Goal: Information Seeking & Learning: Learn about a topic

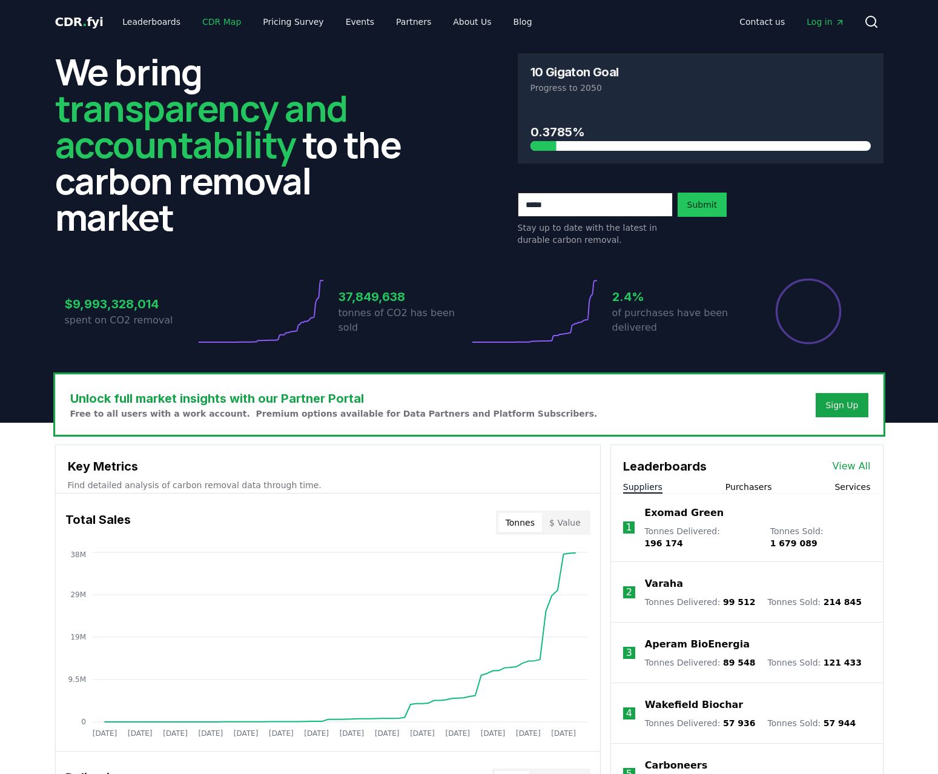
click at [208, 22] on link "CDR Map" at bounding box center [222, 22] width 58 height 22
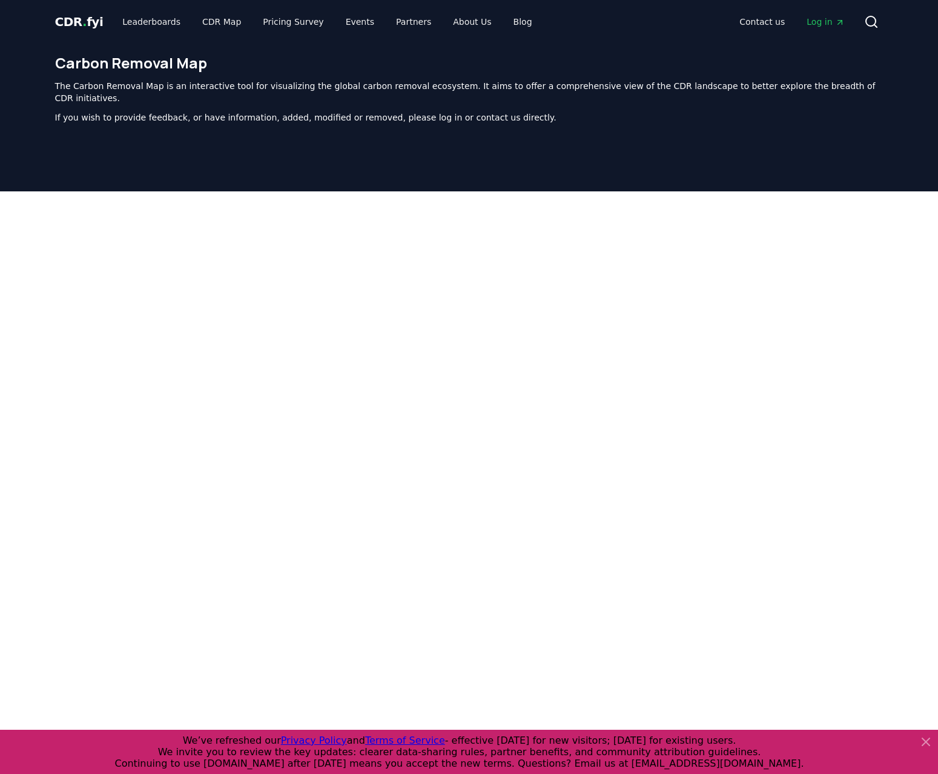
click at [119, 33] on div "CDR . fyi Leaderboards CDR Map Pricing Survey Events Partners About Us Blog Con…" at bounding box center [469, 22] width 828 height 44
click at [127, 30] on link "Leaderboards" at bounding box center [151, 22] width 77 height 22
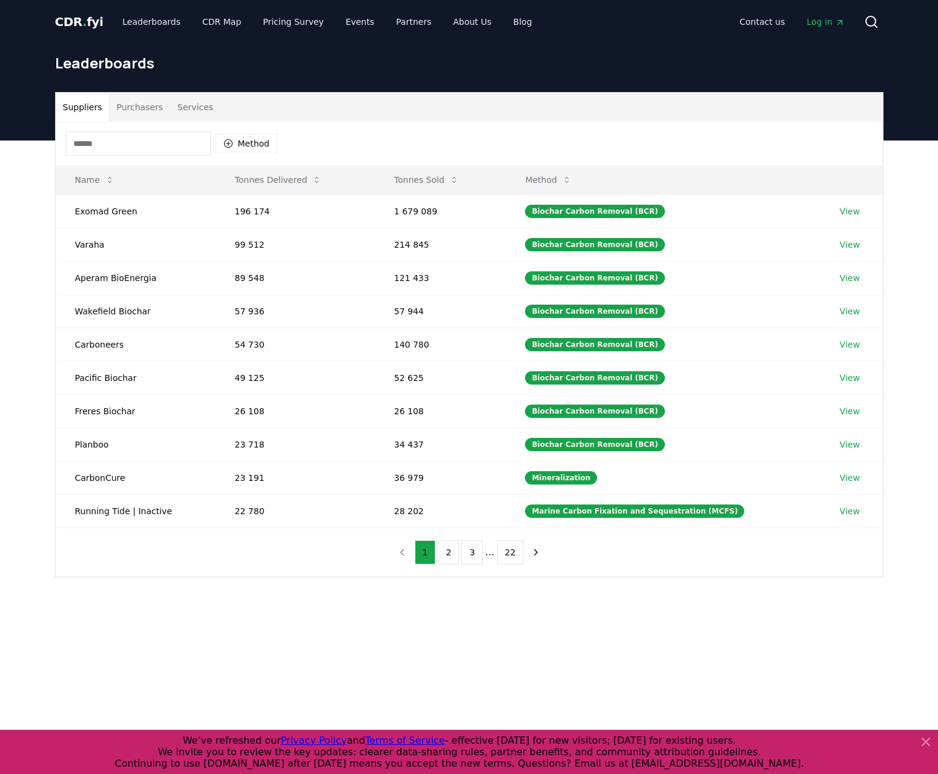
click at [148, 108] on button "Purchasers" at bounding box center [139, 107] width 61 height 29
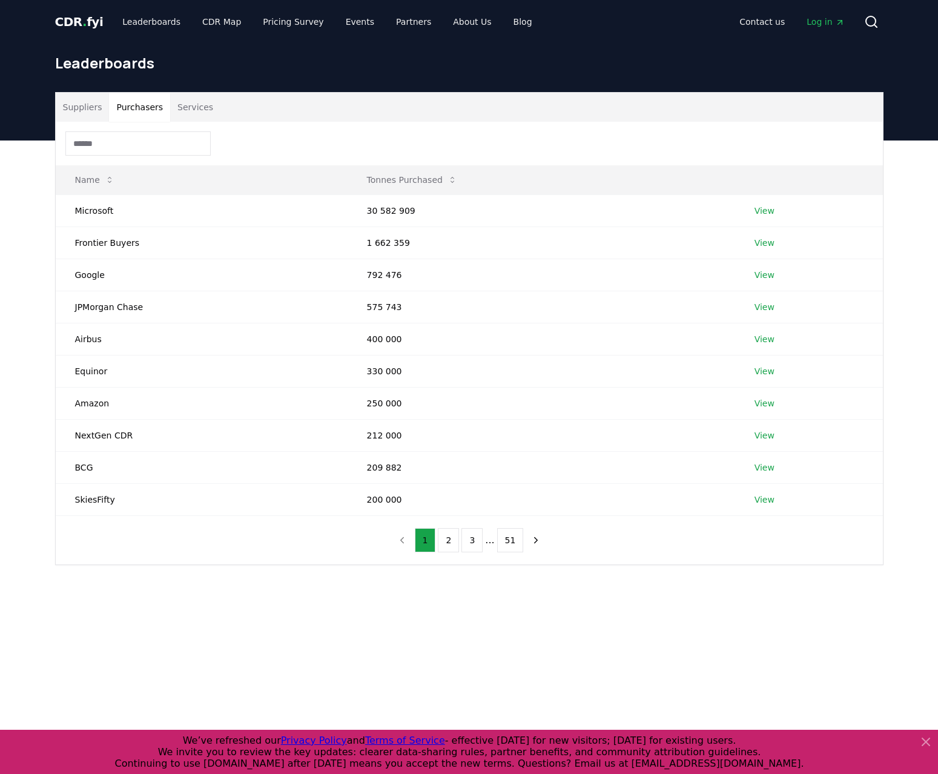
click at [140, 148] on input at bounding box center [137, 143] width 145 height 24
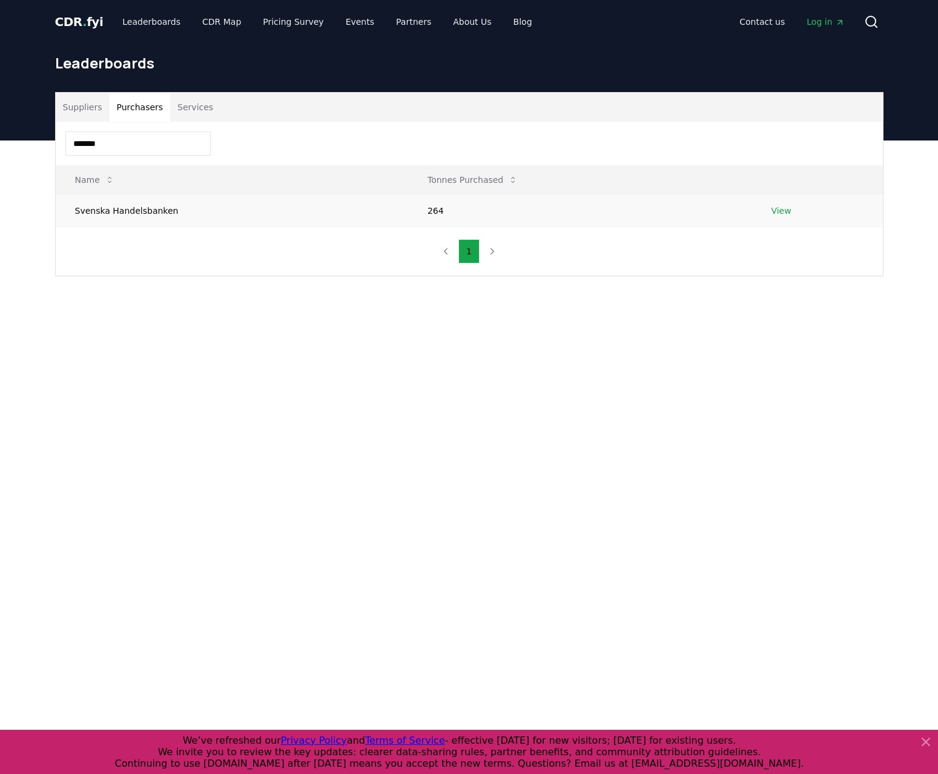
type input "*******"
click at [152, 216] on td "Svenska Handelsbanken" at bounding box center [232, 210] width 352 height 32
click at [788, 214] on link "View" at bounding box center [781, 211] width 20 height 12
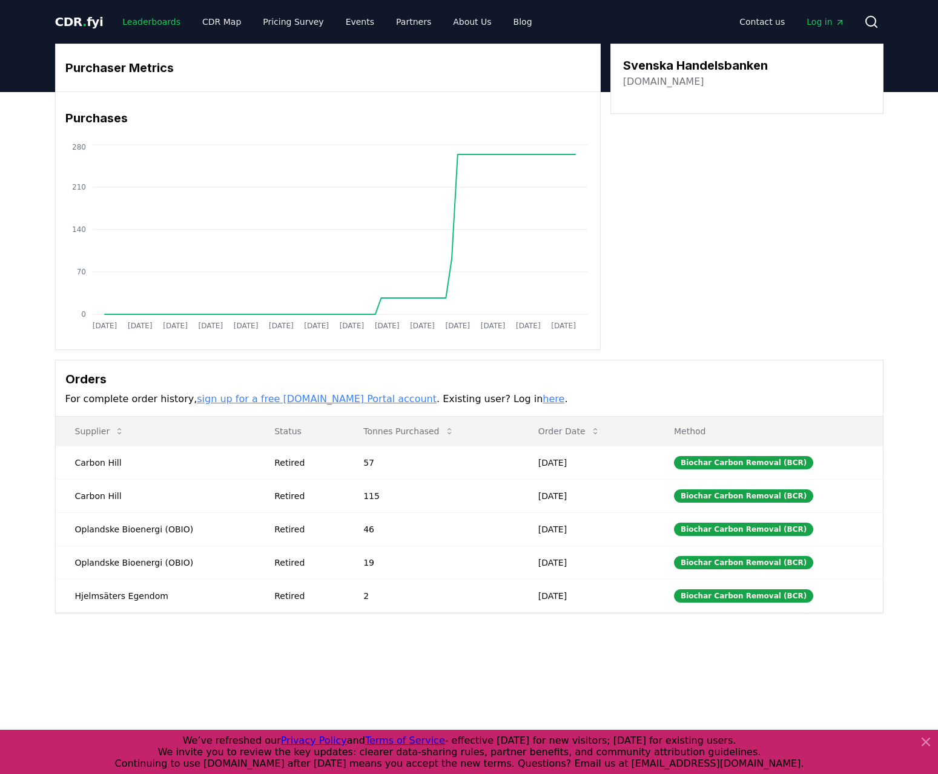
click at [153, 24] on link "Leaderboards" at bounding box center [151, 22] width 77 height 22
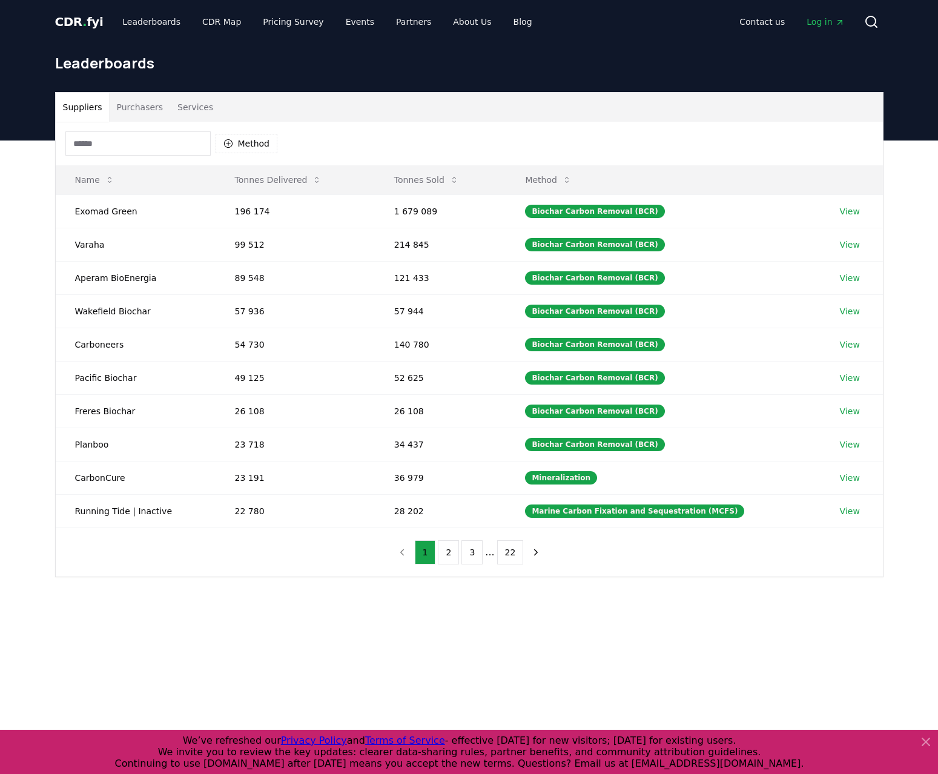
click at [144, 105] on button "Purchasers" at bounding box center [139, 107] width 61 height 29
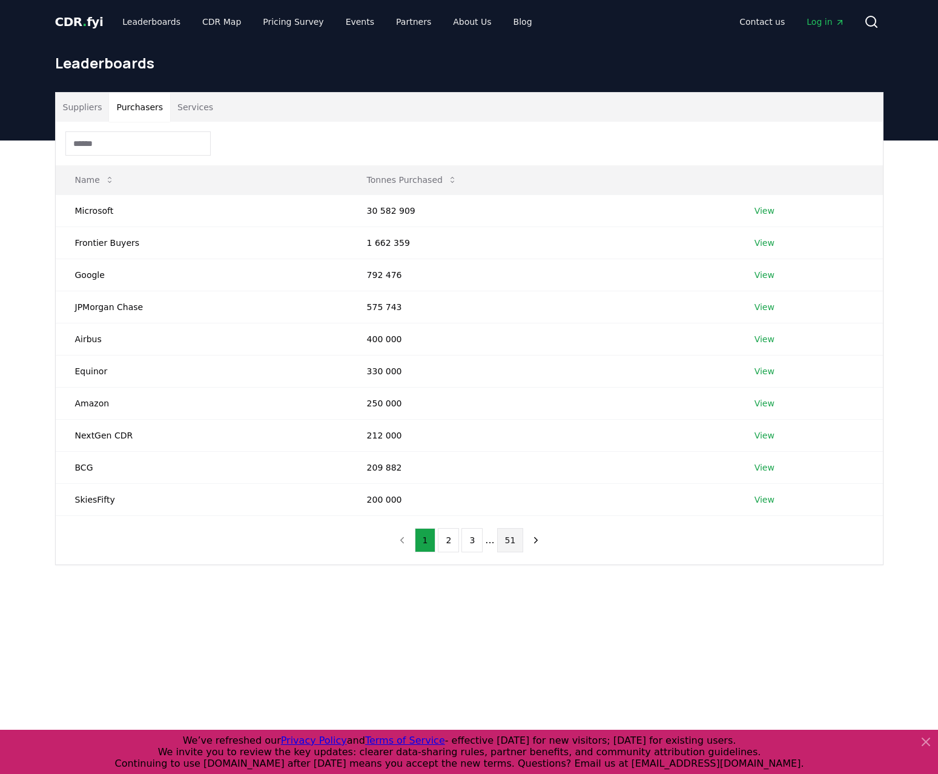
click at [498, 538] on button "51" at bounding box center [510, 540] width 27 height 24
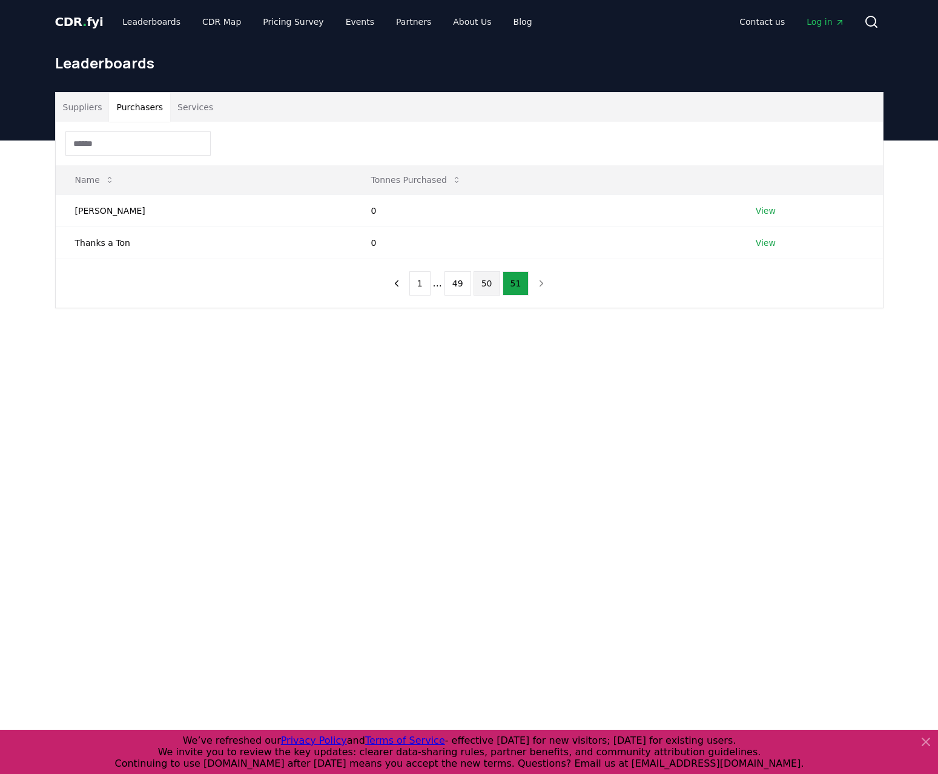
click at [485, 289] on button "50" at bounding box center [486, 283] width 27 height 24
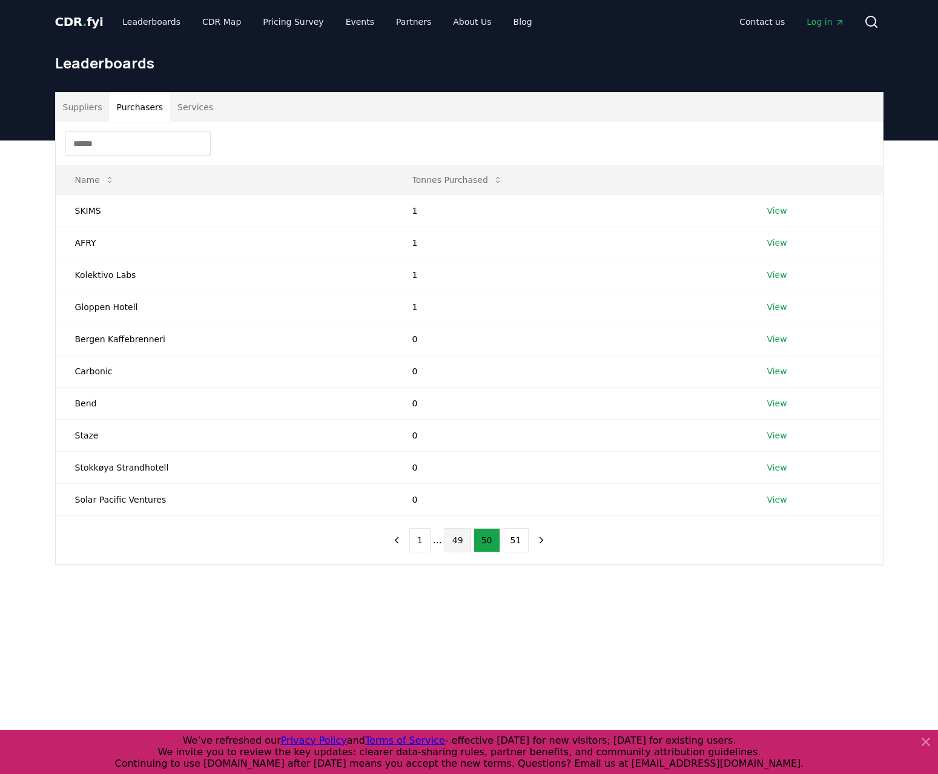
click at [461, 541] on button "49" at bounding box center [457, 540] width 27 height 24
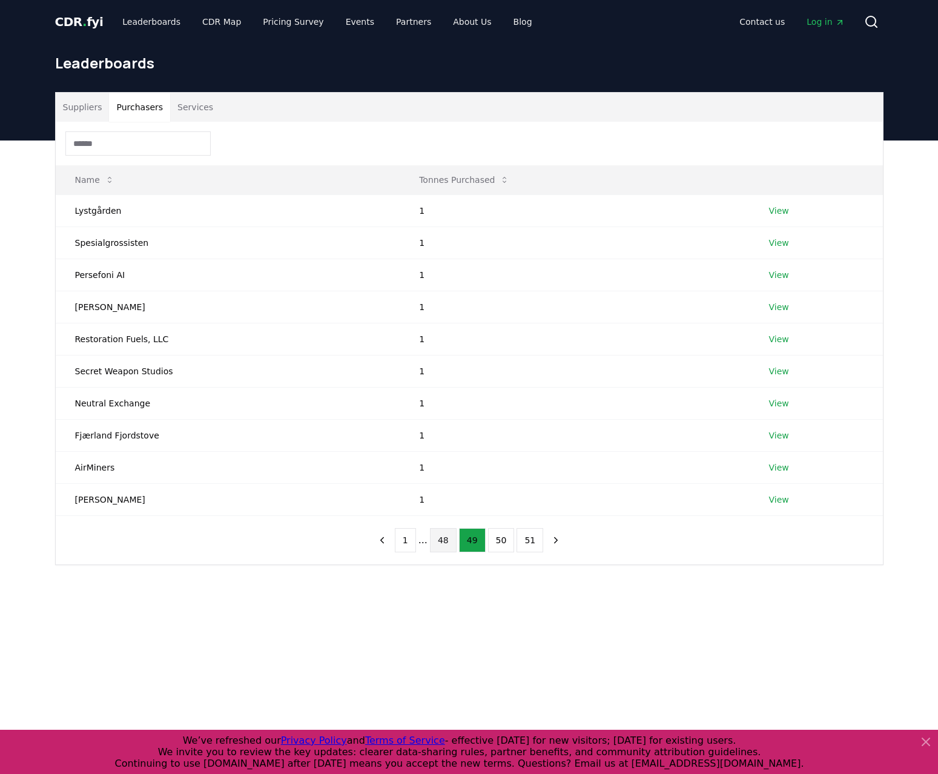
click at [447, 541] on button "48" at bounding box center [443, 540] width 27 height 24
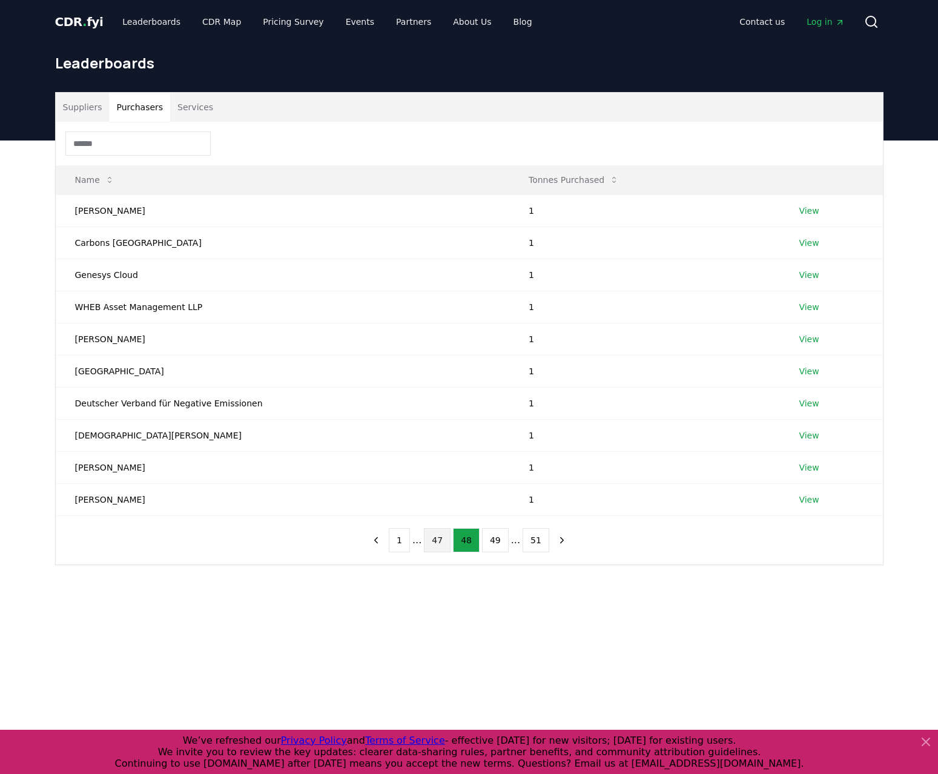
click at [447, 541] on button "47" at bounding box center [437, 540] width 27 height 24
click at [447, 541] on button "46" at bounding box center [437, 540] width 27 height 24
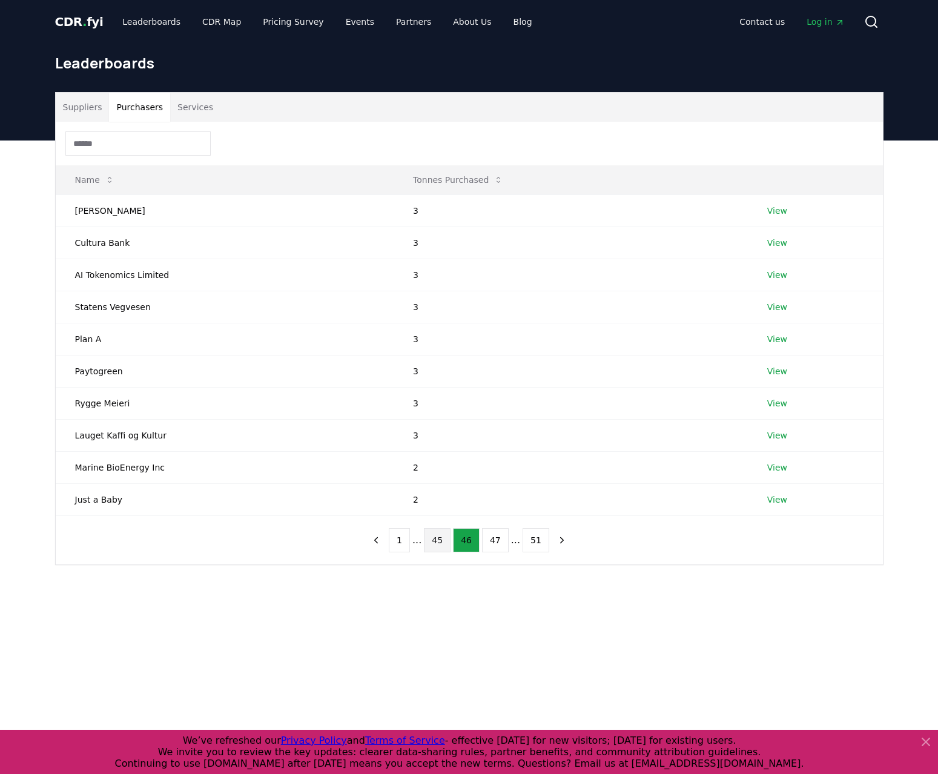
click at [440, 542] on button "45" at bounding box center [437, 540] width 27 height 24
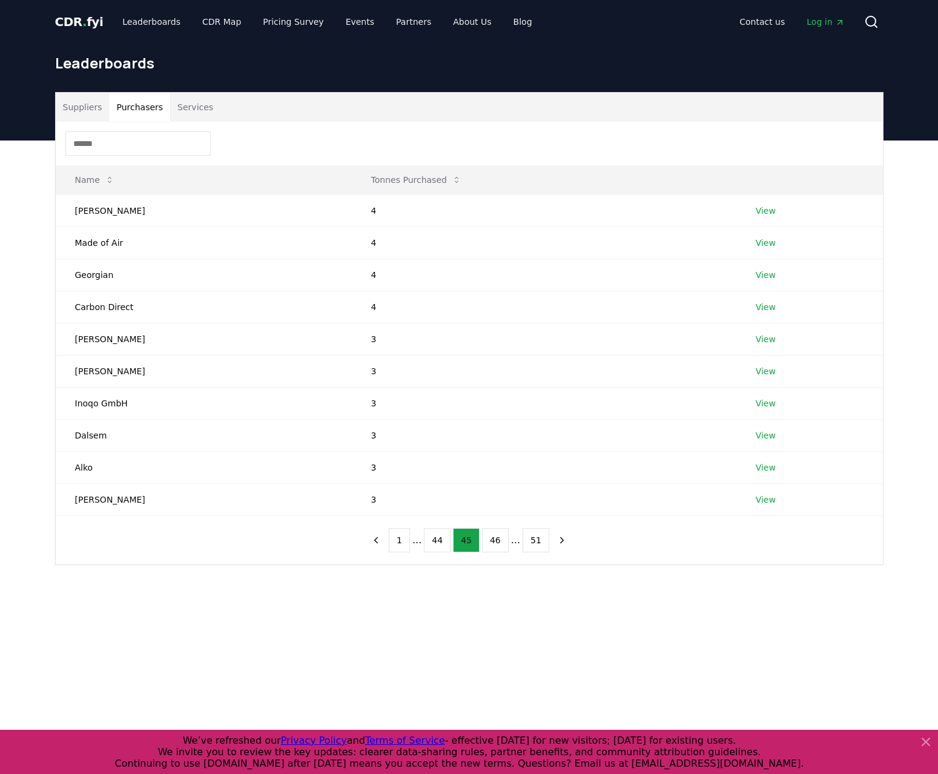
click at [440, 542] on button "44" at bounding box center [437, 540] width 27 height 24
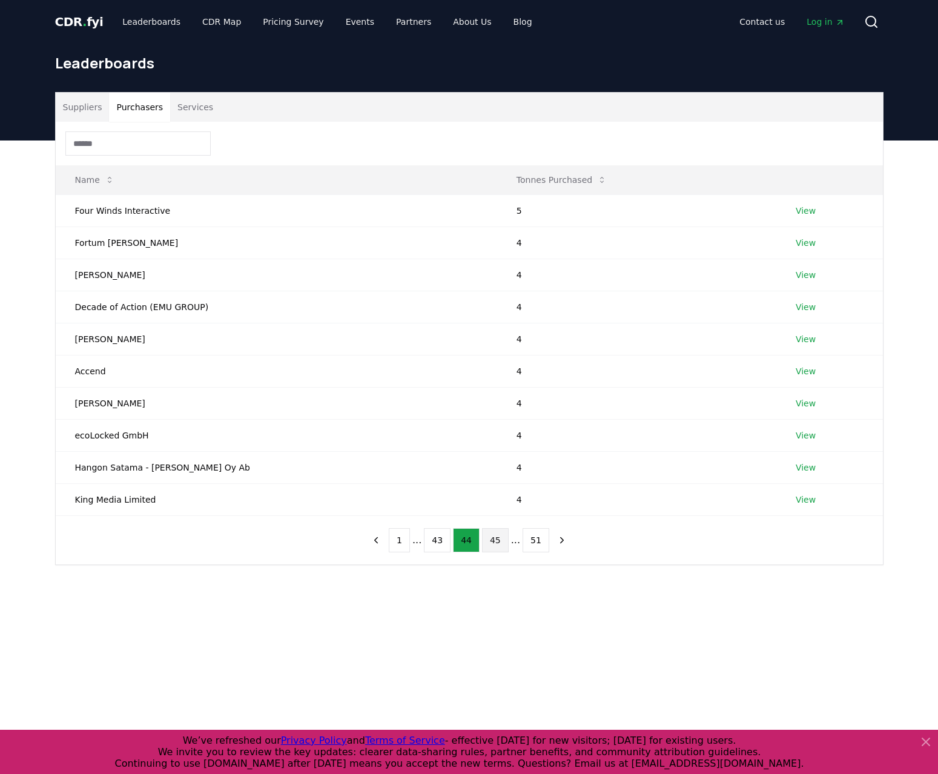
click at [440, 542] on button "43" at bounding box center [437, 540] width 27 height 24
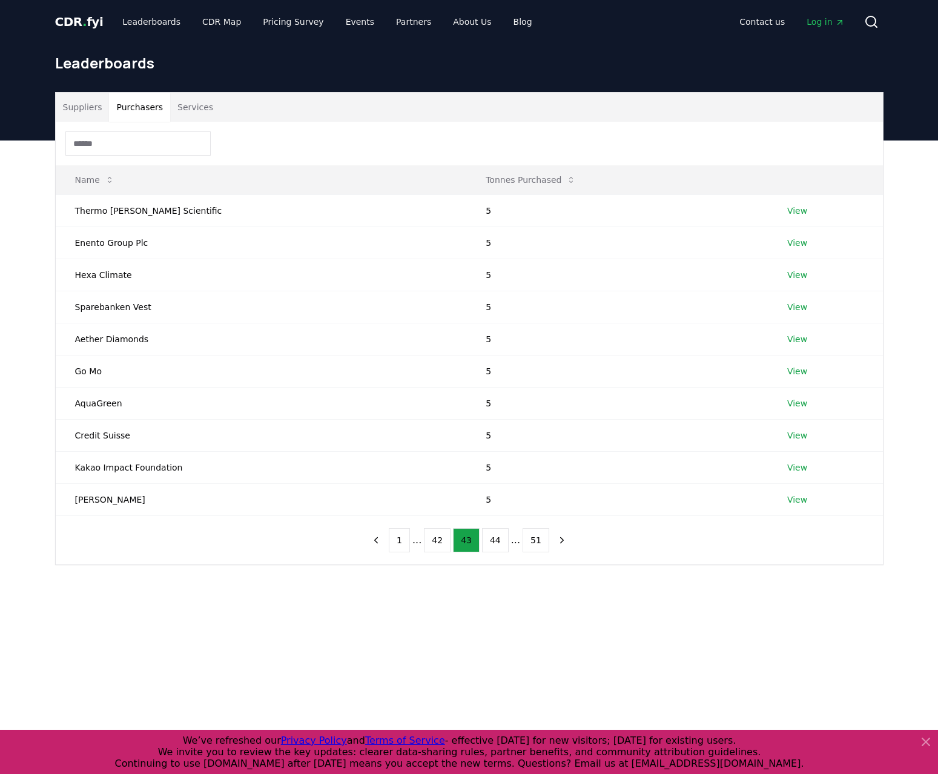
click at [440, 542] on button "42" at bounding box center [437, 540] width 27 height 24
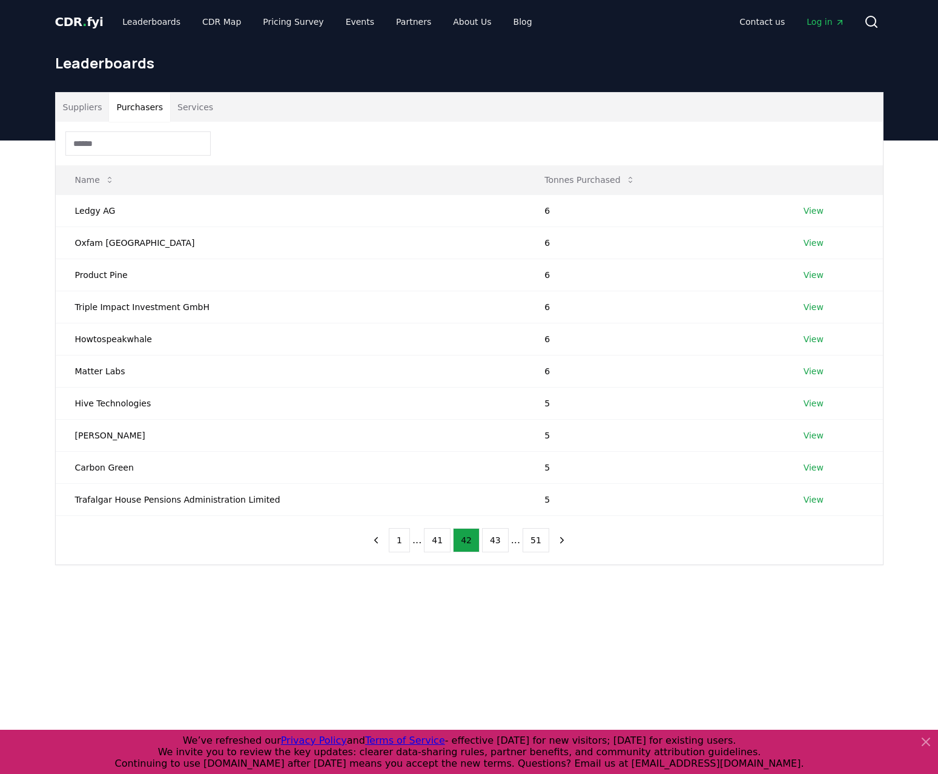
click at [440, 542] on button "41" at bounding box center [437, 540] width 27 height 24
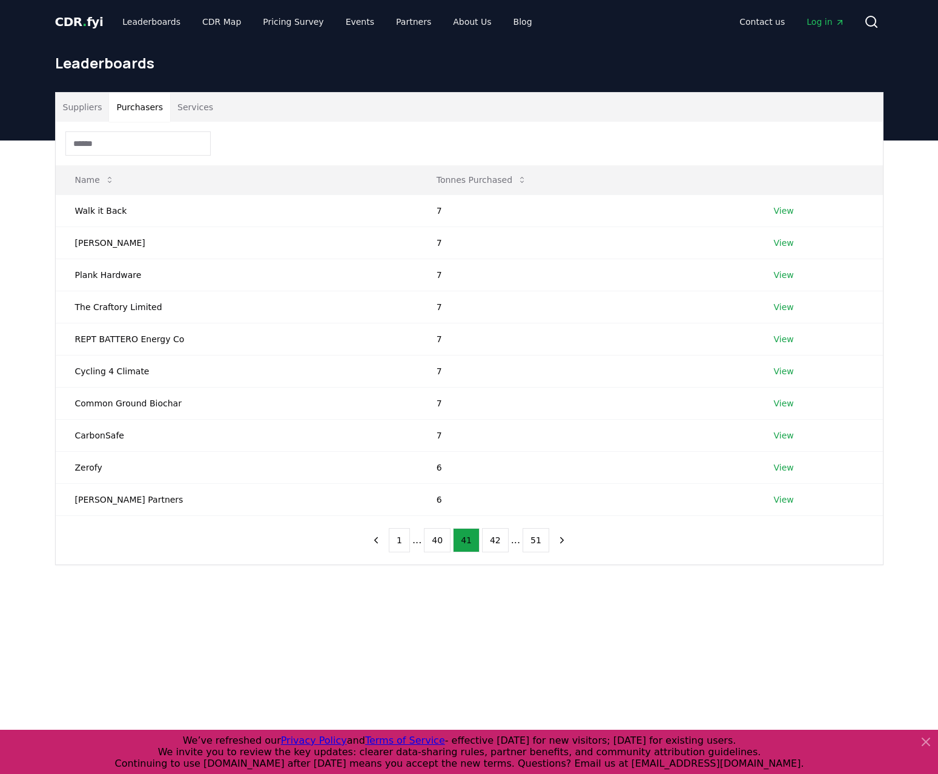
click at [440, 542] on button "40" at bounding box center [437, 540] width 27 height 24
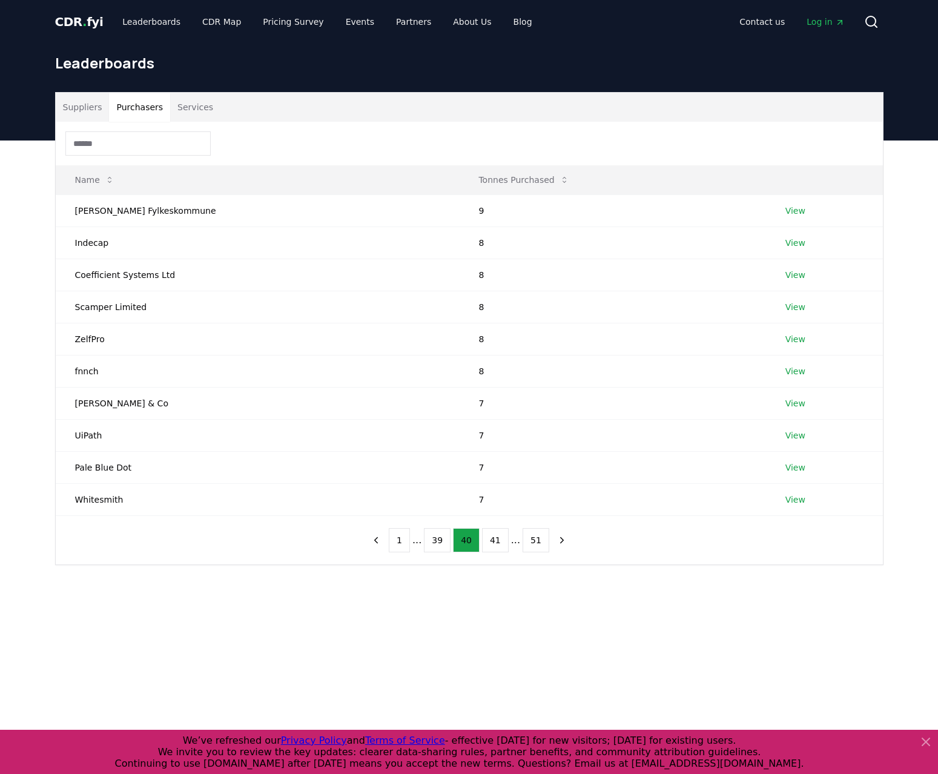
click at [440, 542] on button "39" at bounding box center [437, 540] width 27 height 24
click at [440, 542] on button "38" at bounding box center [437, 540] width 27 height 24
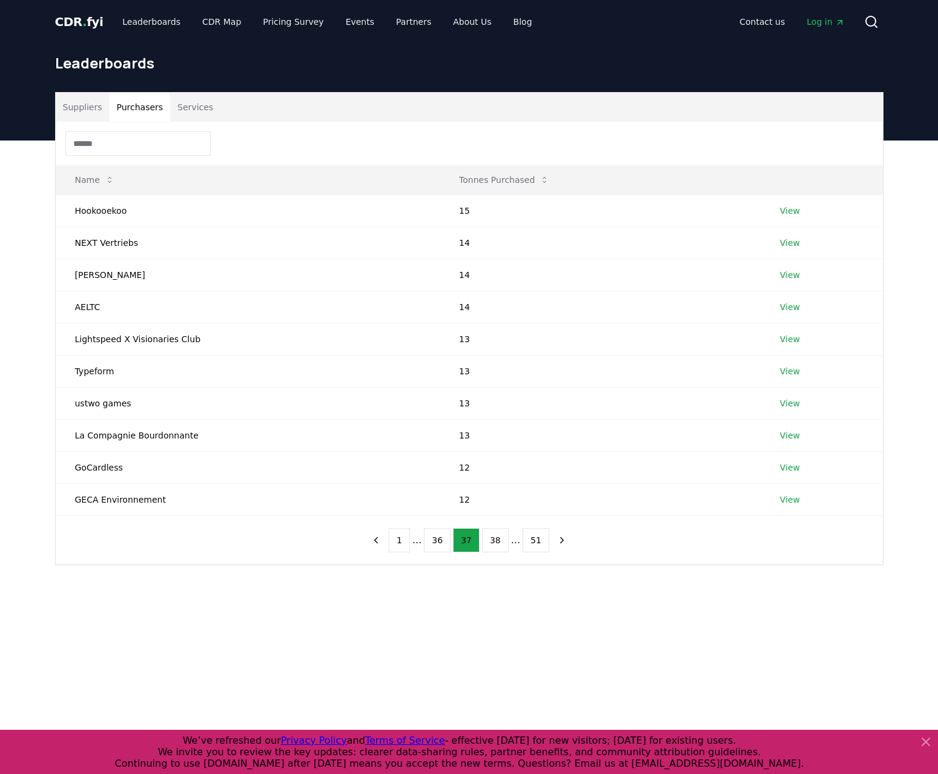
click at [440, 542] on button "36" at bounding box center [437, 540] width 27 height 24
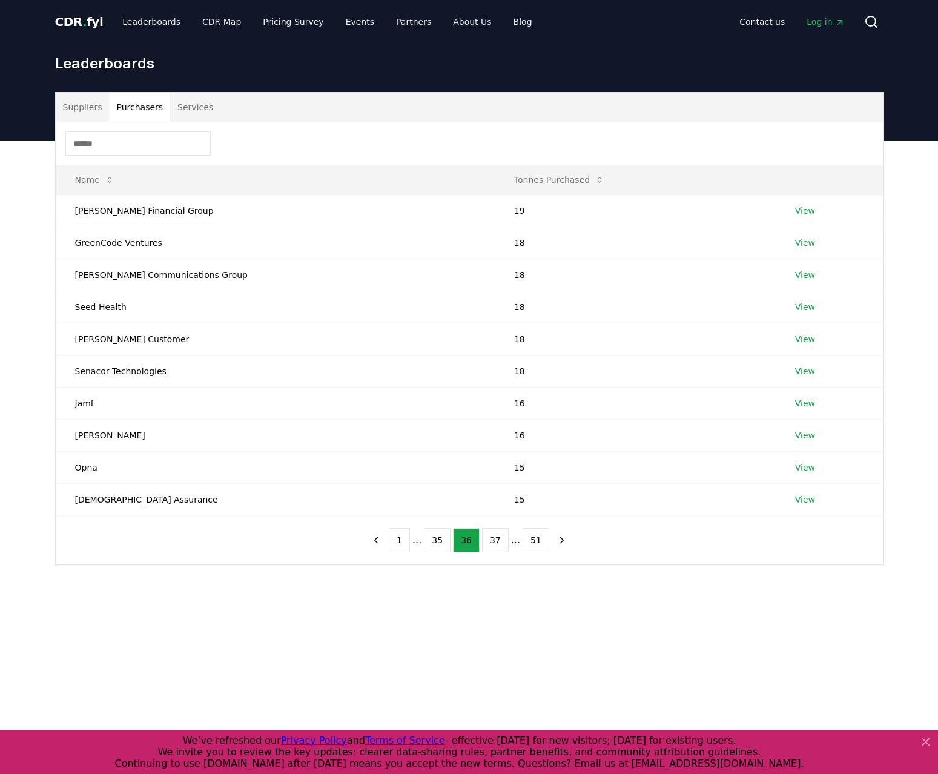
click at [440, 542] on button "35" at bounding box center [437, 540] width 27 height 24
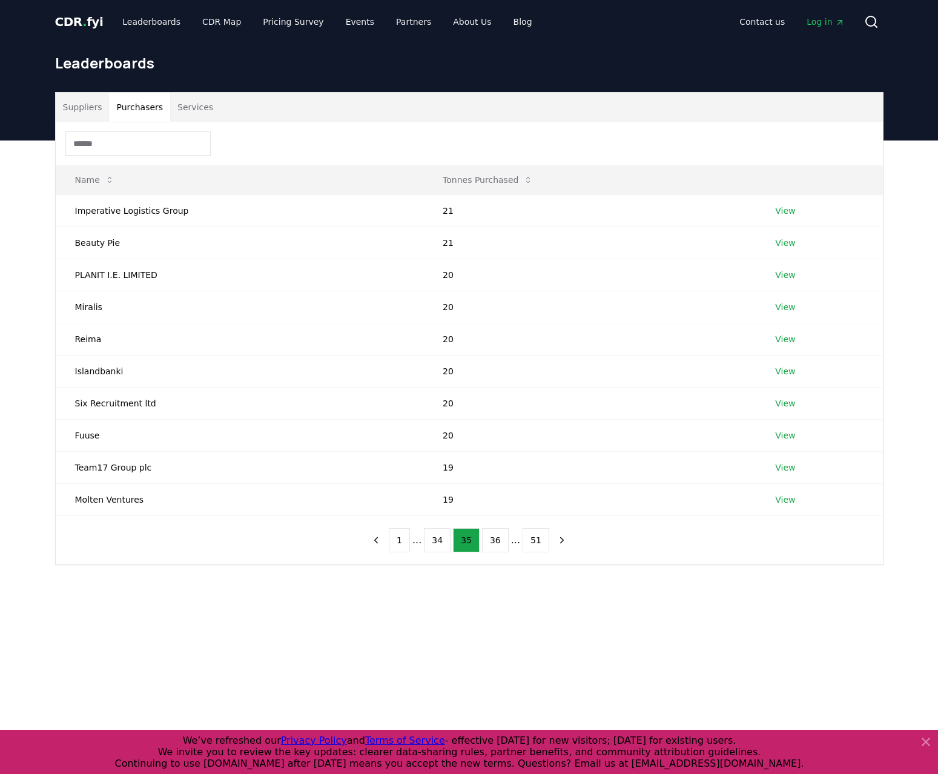
click at [440, 542] on button "34" at bounding box center [437, 540] width 27 height 24
click at [440, 542] on button "32" at bounding box center [437, 540] width 27 height 24
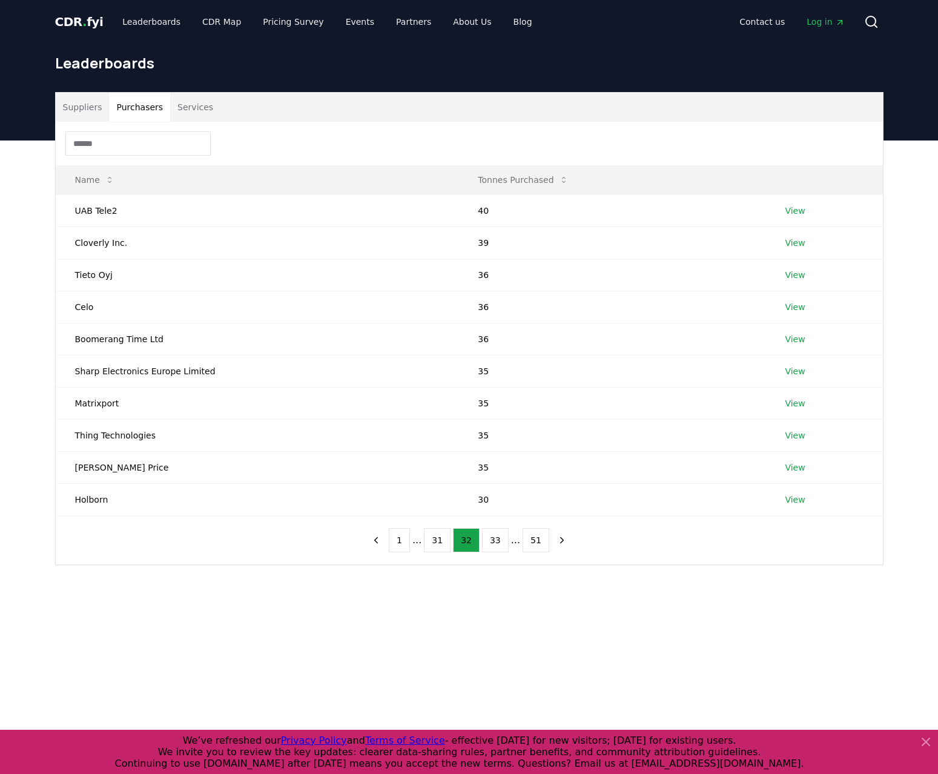
click at [440, 542] on button "31" at bounding box center [437, 540] width 27 height 24
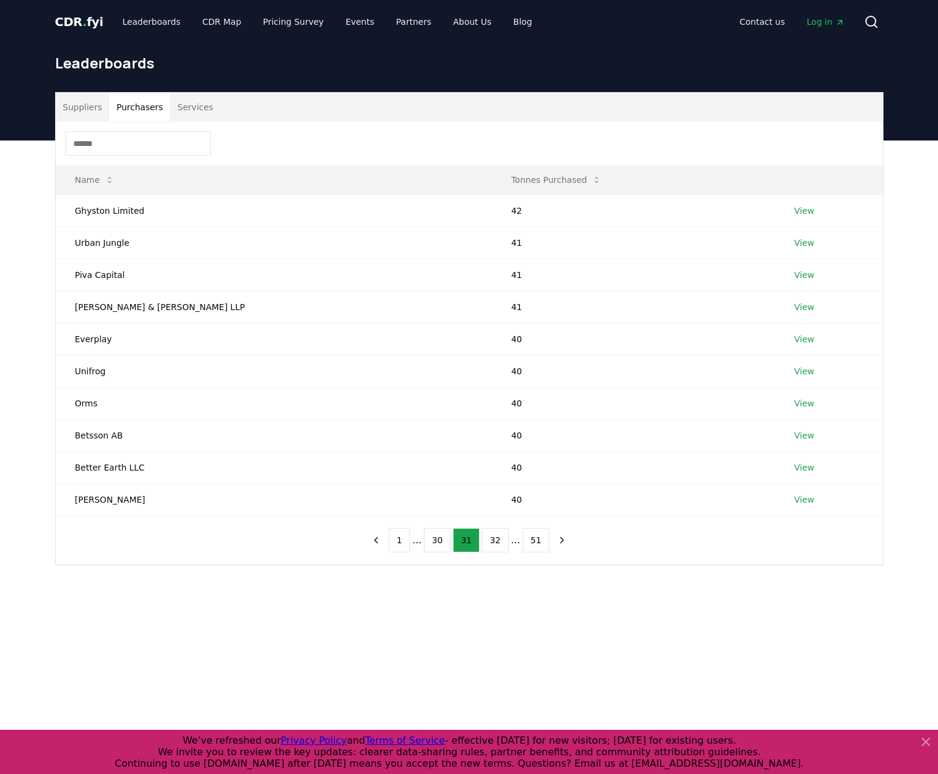
click at [440, 542] on button "30" at bounding box center [437, 540] width 27 height 24
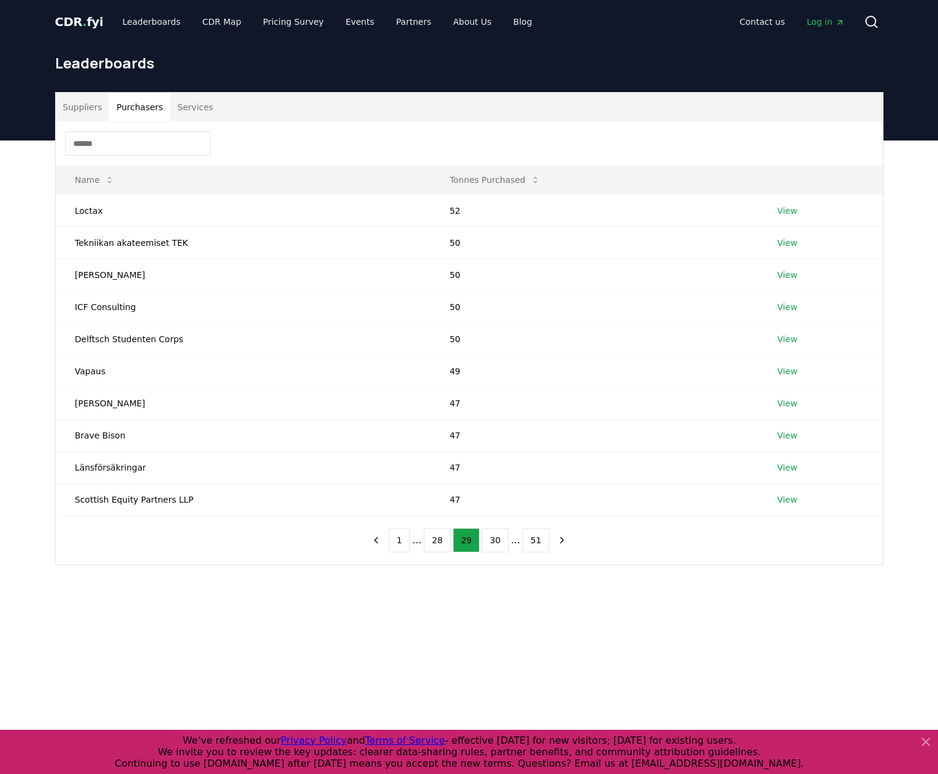
click at [440, 542] on button "28" at bounding box center [437, 540] width 27 height 24
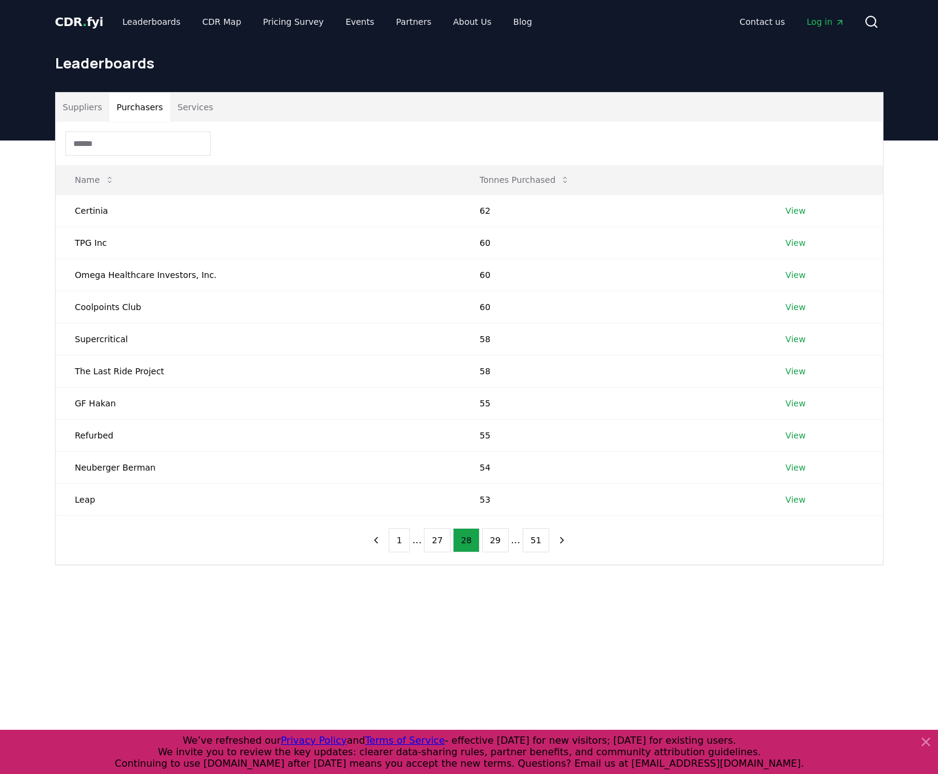
click at [440, 542] on button "27" at bounding box center [437, 540] width 27 height 24
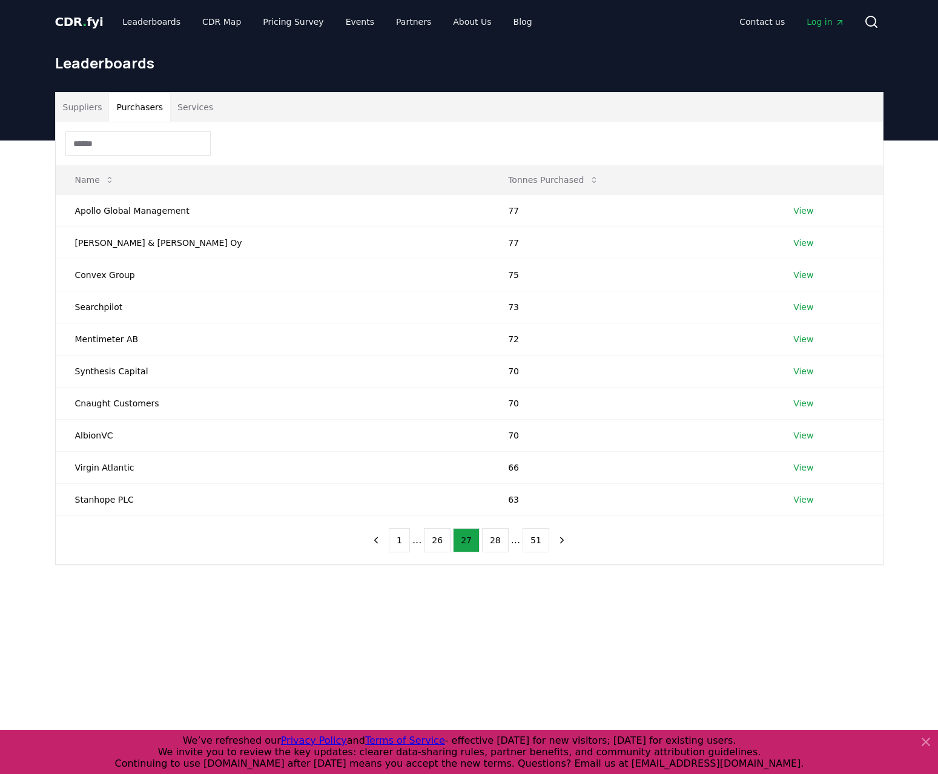
click at [440, 542] on button "26" at bounding box center [437, 540] width 27 height 24
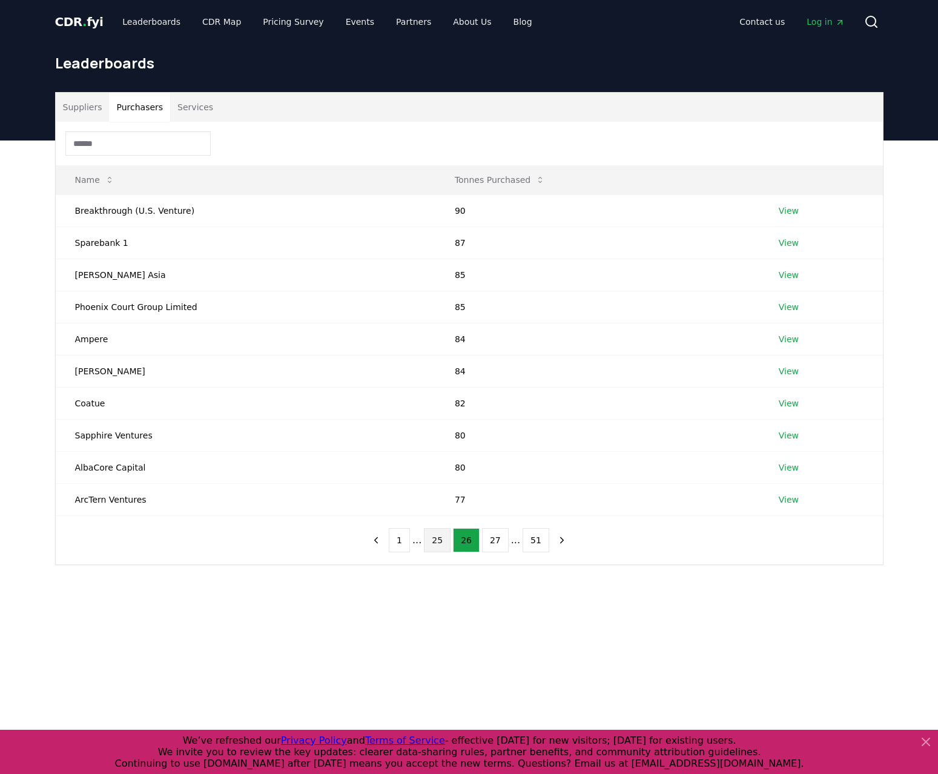
click at [438, 541] on button "25" at bounding box center [437, 540] width 27 height 24
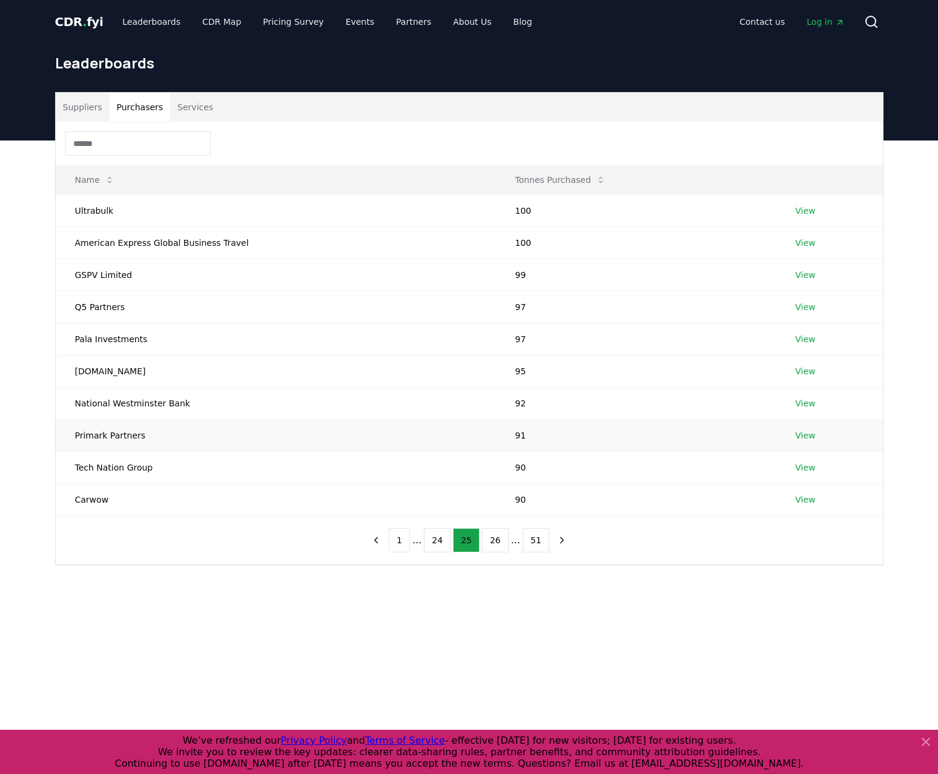
click at [127, 435] on td "Primark Partners" at bounding box center [276, 435] width 440 height 32
click at [138, 405] on td "National Westminster Bank" at bounding box center [276, 403] width 440 height 32
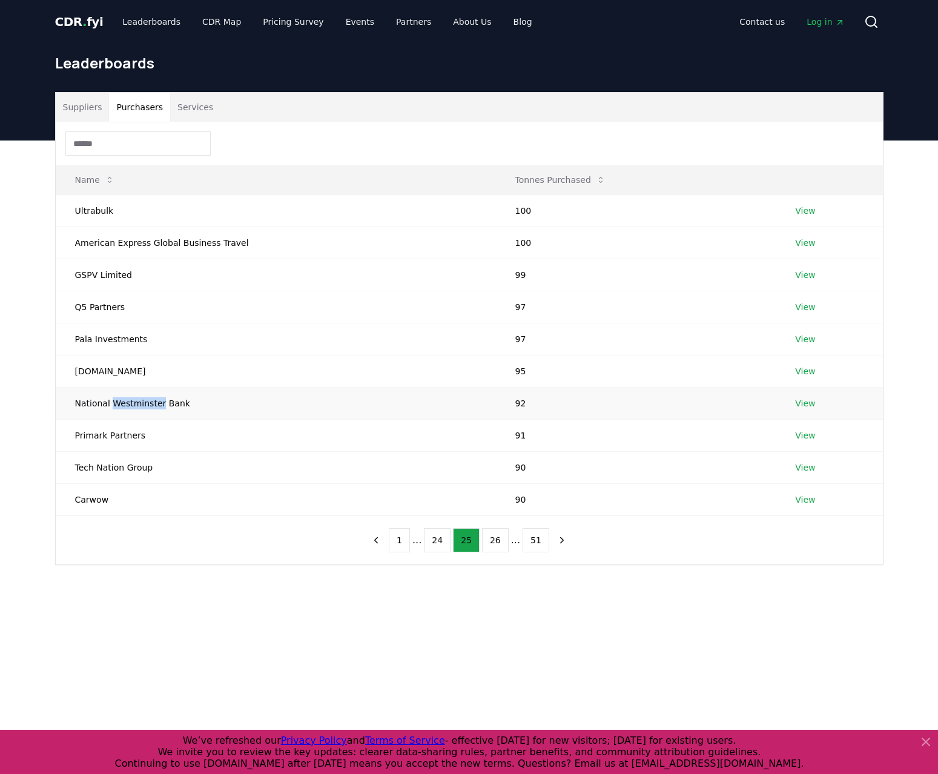
click at [138, 405] on td "National Westminster Bank" at bounding box center [276, 403] width 440 height 32
click at [130, 430] on td "Primark Partners" at bounding box center [276, 435] width 440 height 32
click at [191, 239] on td "American Express Global Business Travel" at bounding box center [276, 242] width 440 height 32
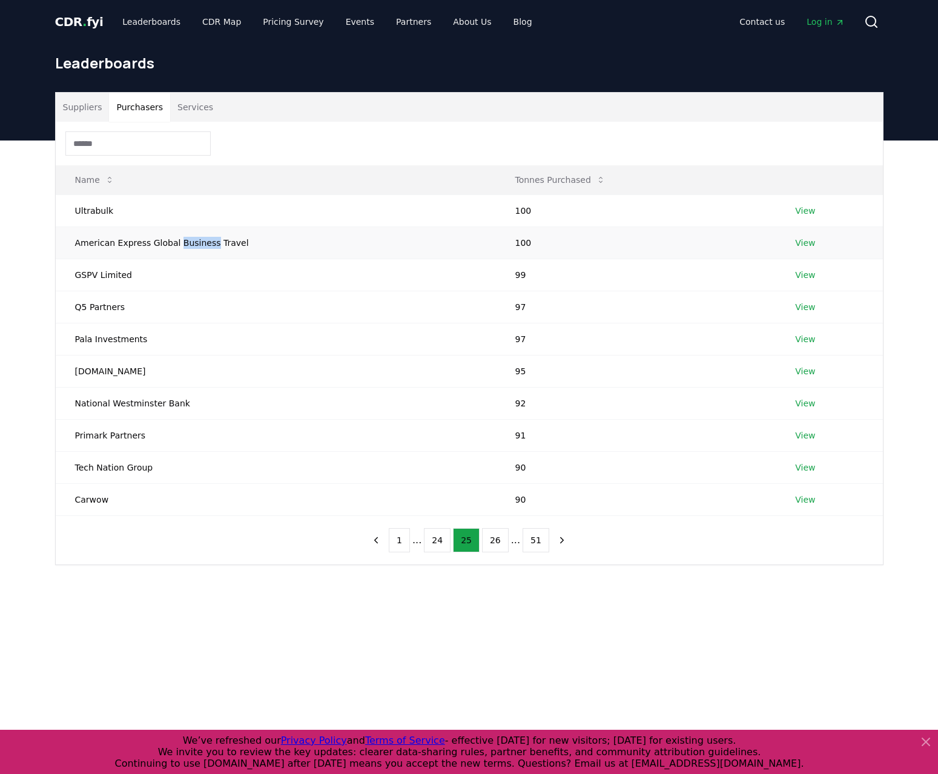
click at [191, 239] on td "American Express Global Business Travel" at bounding box center [276, 242] width 440 height 32
click at [439, 537] on button "24" at bounding box center [437, 540] width 27 height 24
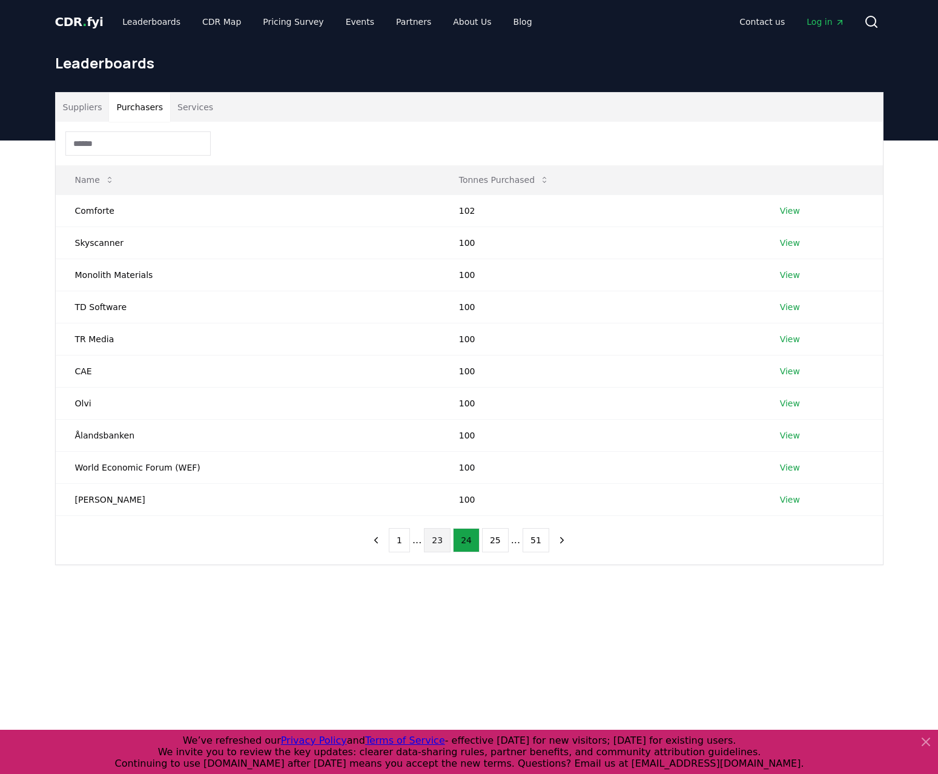
click at [440, 537] on button "23" at bounding box center [437, 540] width 27 height 24
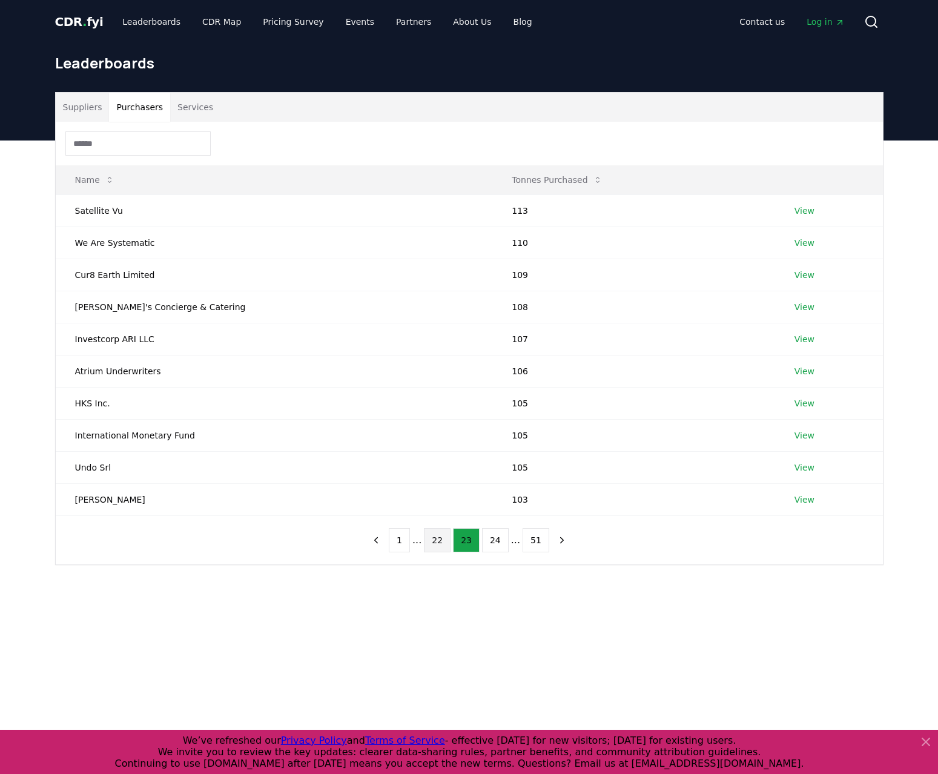
click at [440, 537] on button "22" at bounding box center [437, 540] width 27 height 24
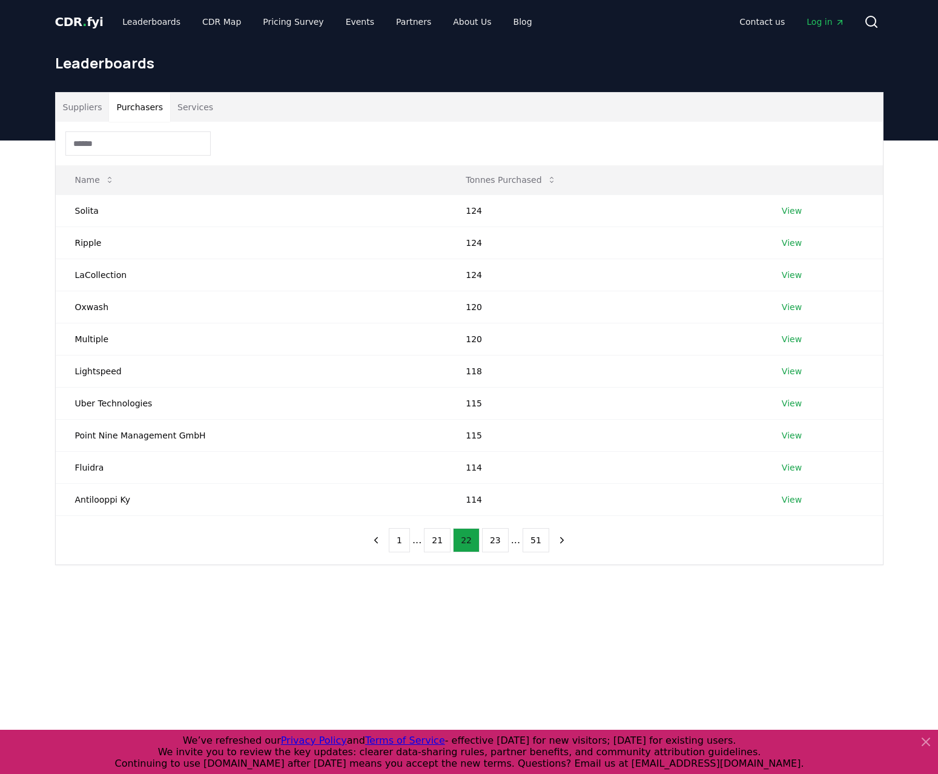
click at [440, 537] on button "21" at bounding box center [437, 540] width 27 height 24
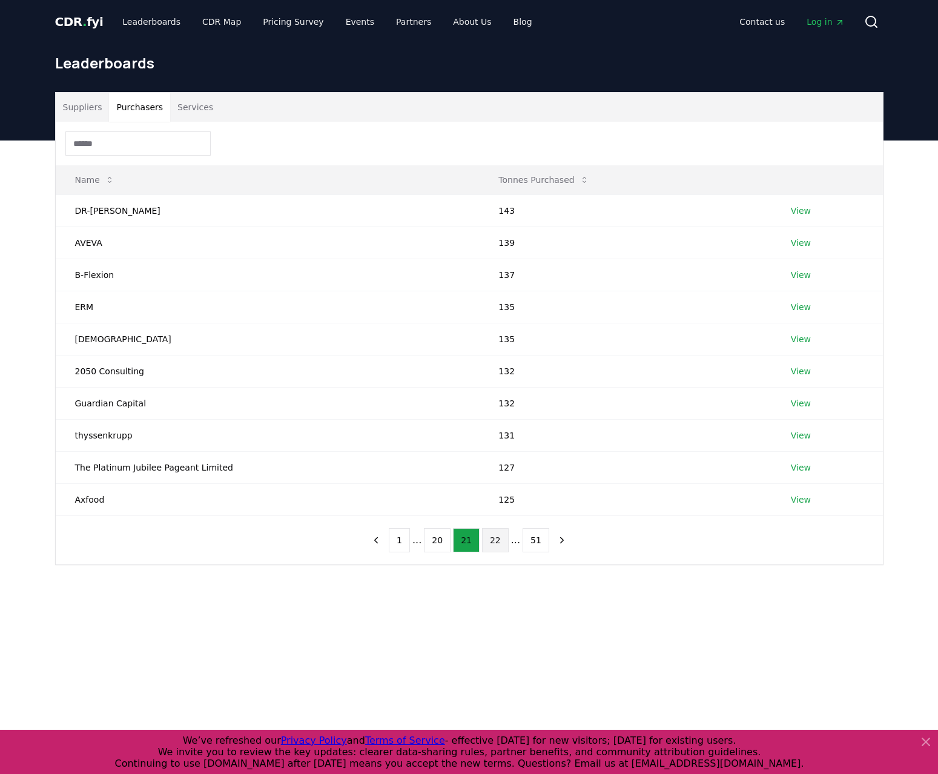
click at [440, 537] on button "20" at bounding box center [437, 540] width 27 height 24
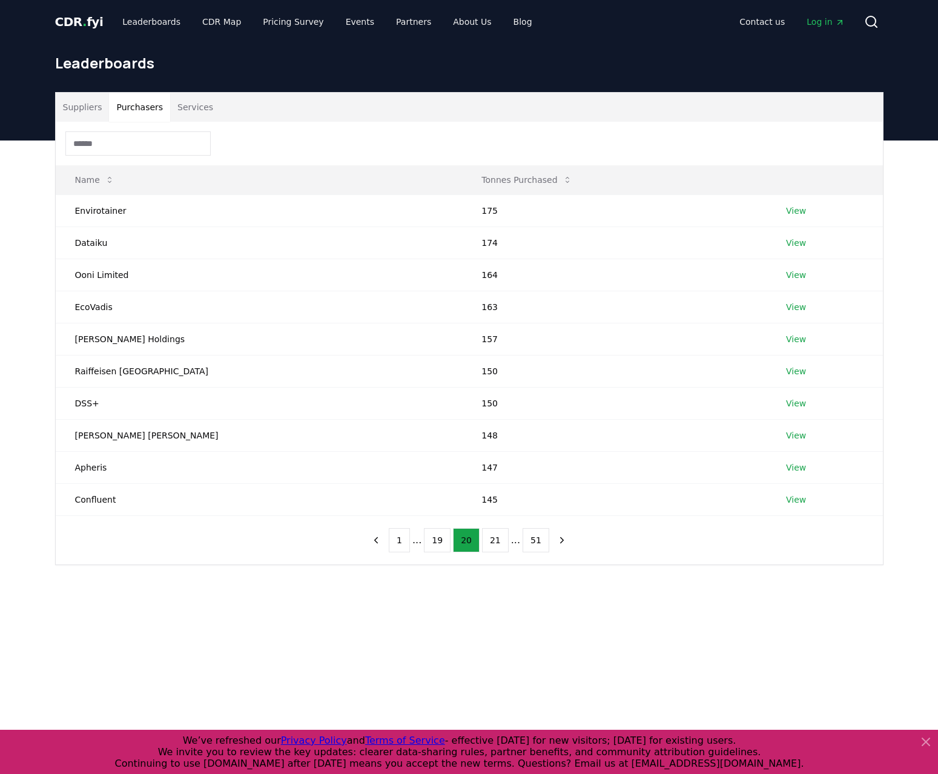
click at [440, 537] on button "19" at bounding box center [437, 540] width 27 height 24
click at [440, 537] on button "18" at bounding box center [437, 540] width 27 height 24
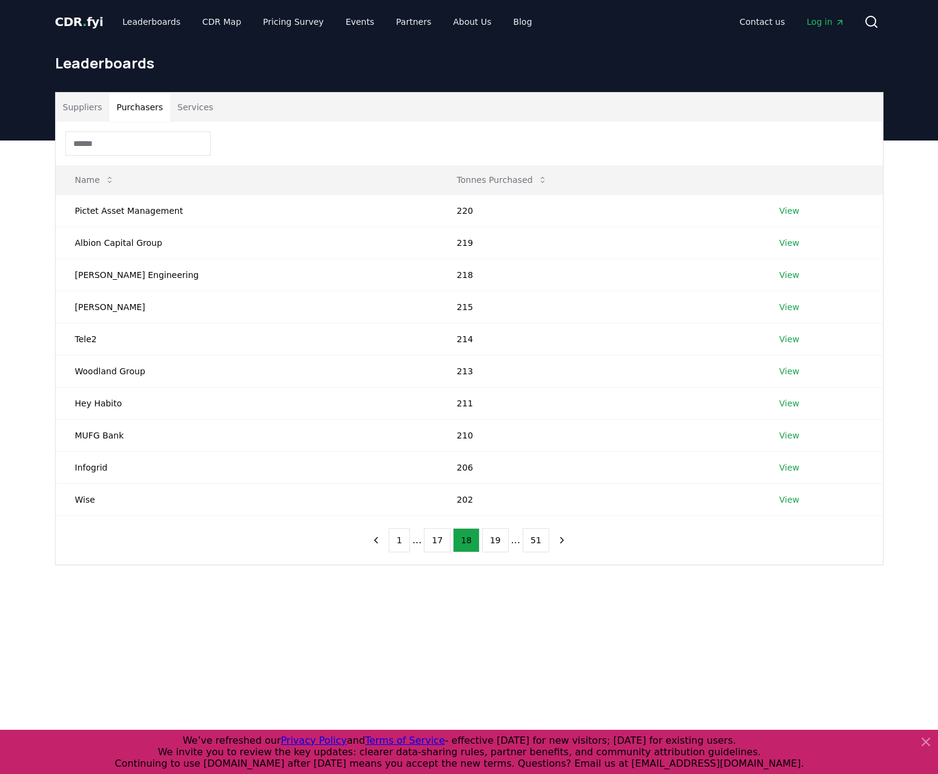
click at [440, 537] on button "17" at bounding box center [437, 540] width 27 height 24
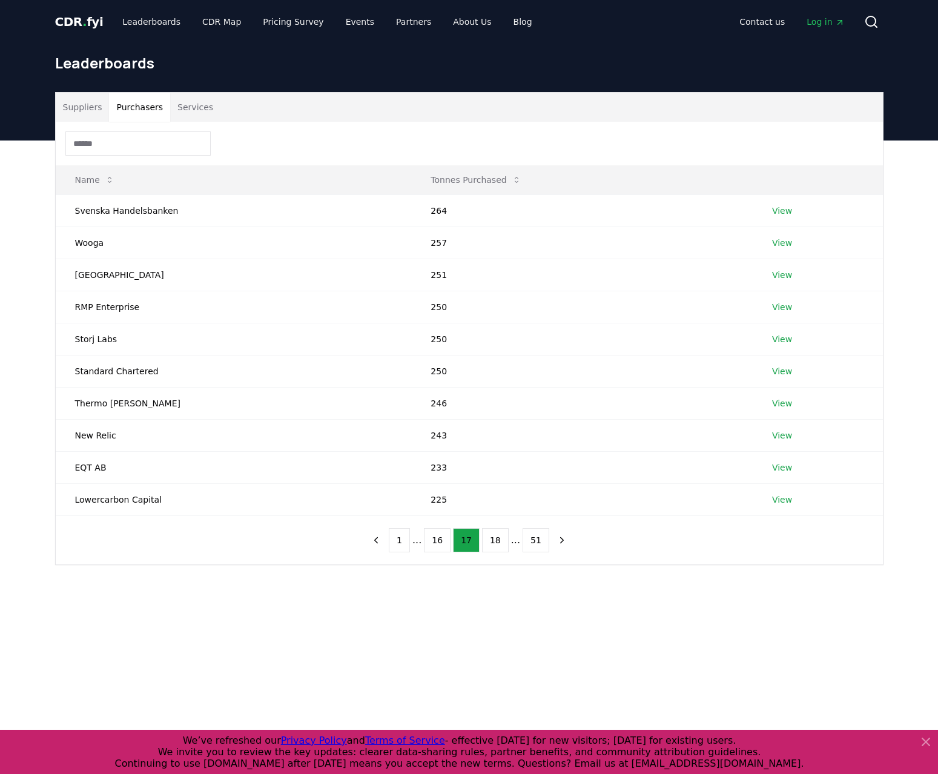
click at [440, 537] on button "16" at bounding box center [437, 540] width 27 height 24
click at [440, 537] on button "15" at bounding box center [437, 540] width 27 height 24
click at [489, 539] on button "16" at bounding box center [495, 540] width 27 height 24
click at [441, 538] on button "15" at bounding box center [437, 540] width 27 height 24
click at [441, 538] on button "14" at bounding box center [437, 540] width 27 height 24
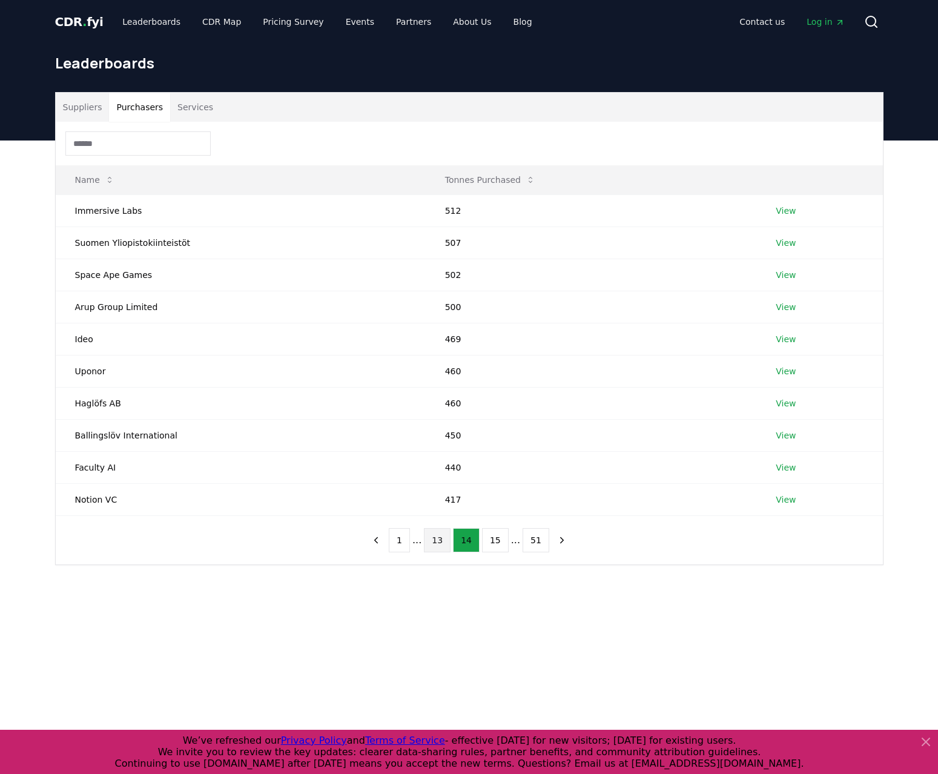
click at [441, 538] on button "13" at bounding box center [437, 540] width 27 height 24
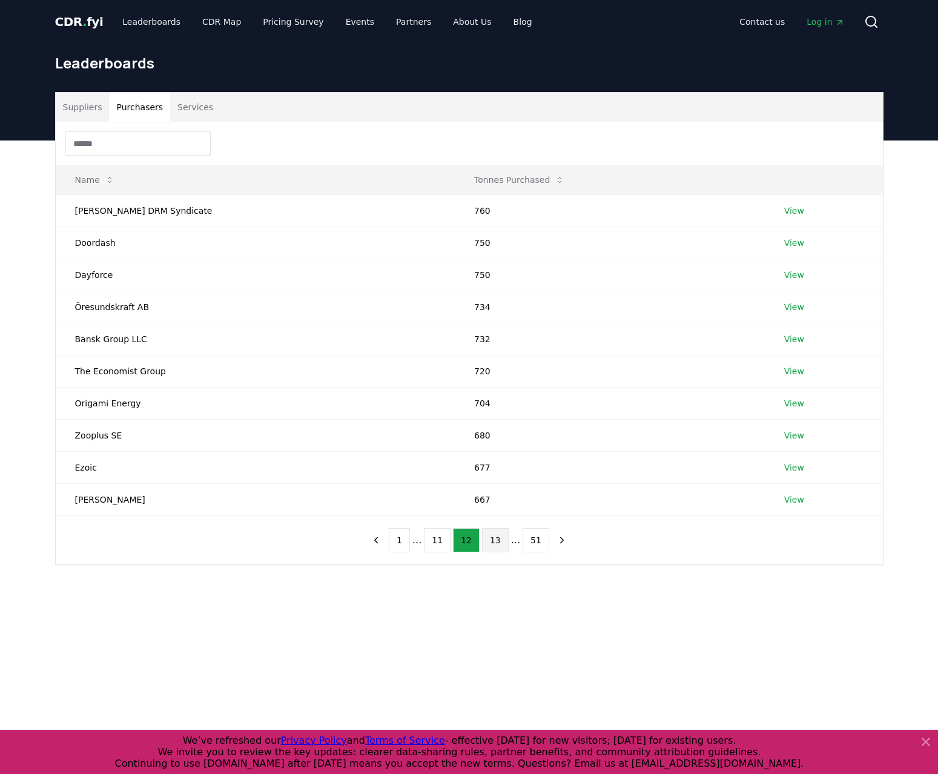
click at [441, 538] on button "11" at bounding box center [437, 540] width 27 height 24
click at [441, 538] on button "10" at bounding box center [437, 540] width 27 height 24
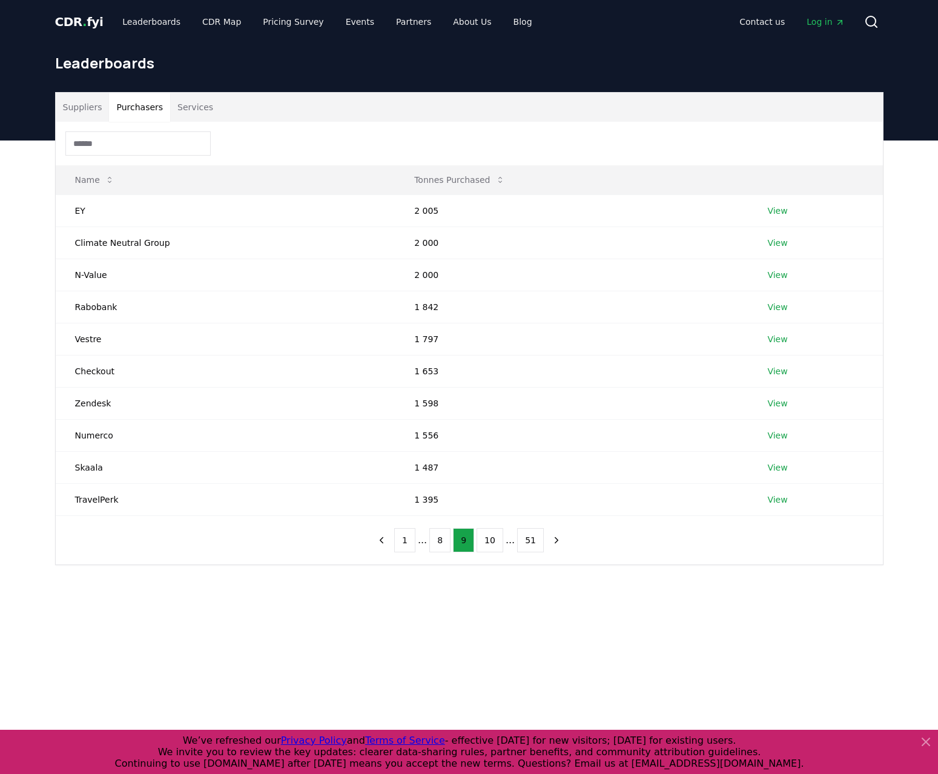
click at [441, 538] on button "8" at bounding box center [439, 540] width 21 height 24
